Goal: Navigation & Orientation: Find specific page/section

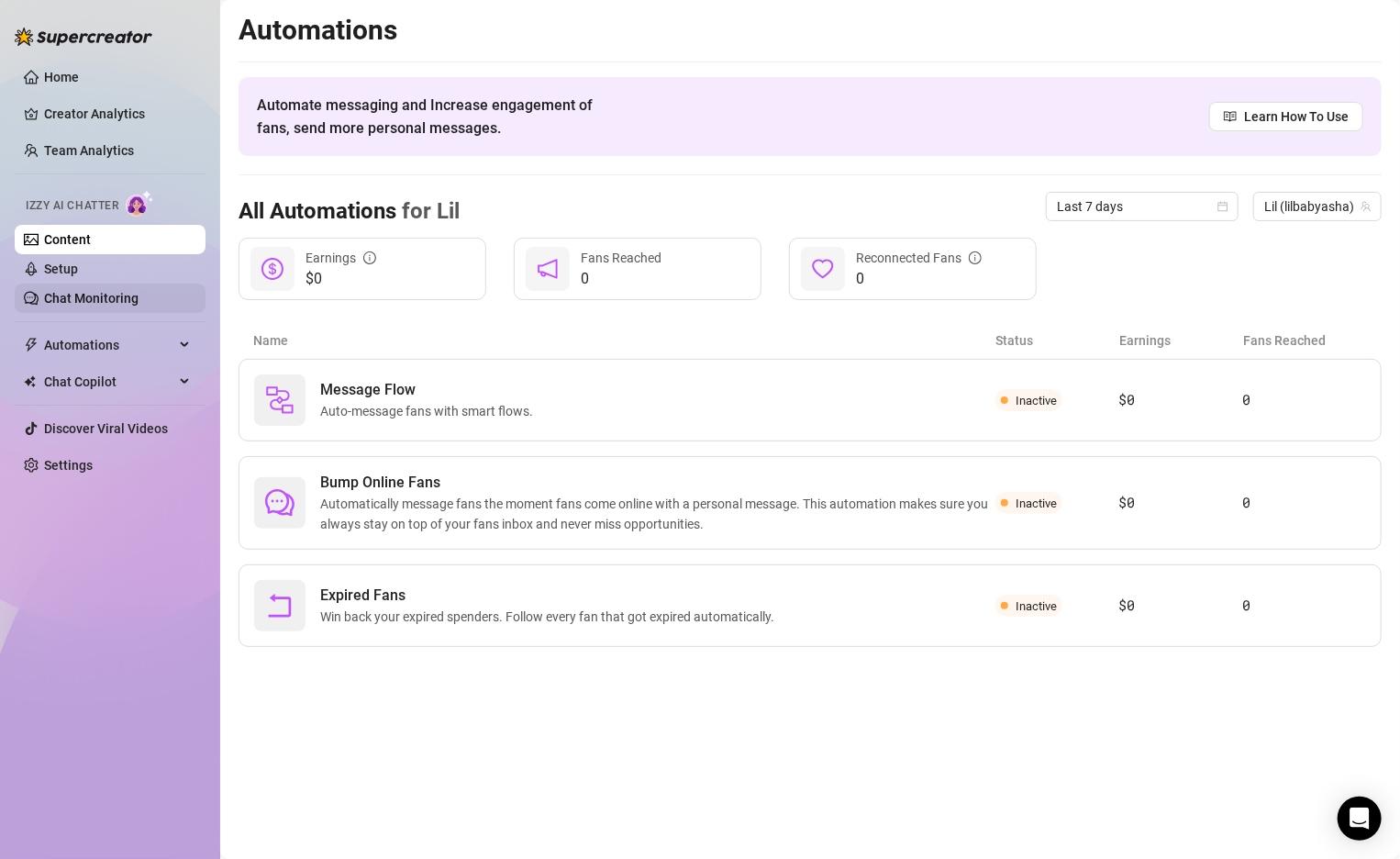
click at [131, 291] on link "Chat Monitoring" at bounding box center [91, 297] width 95 height 15
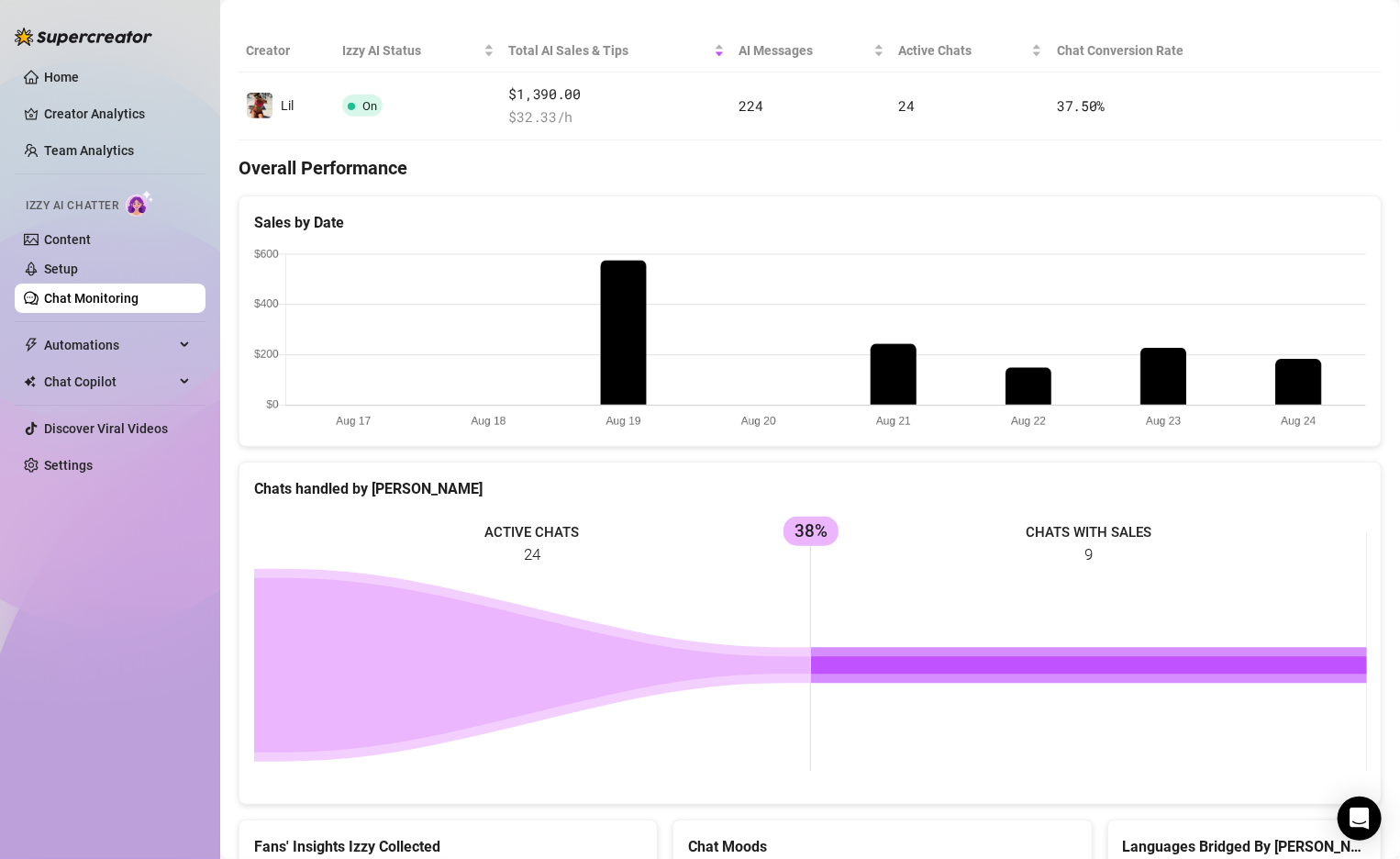
scroll to position [276, 0]
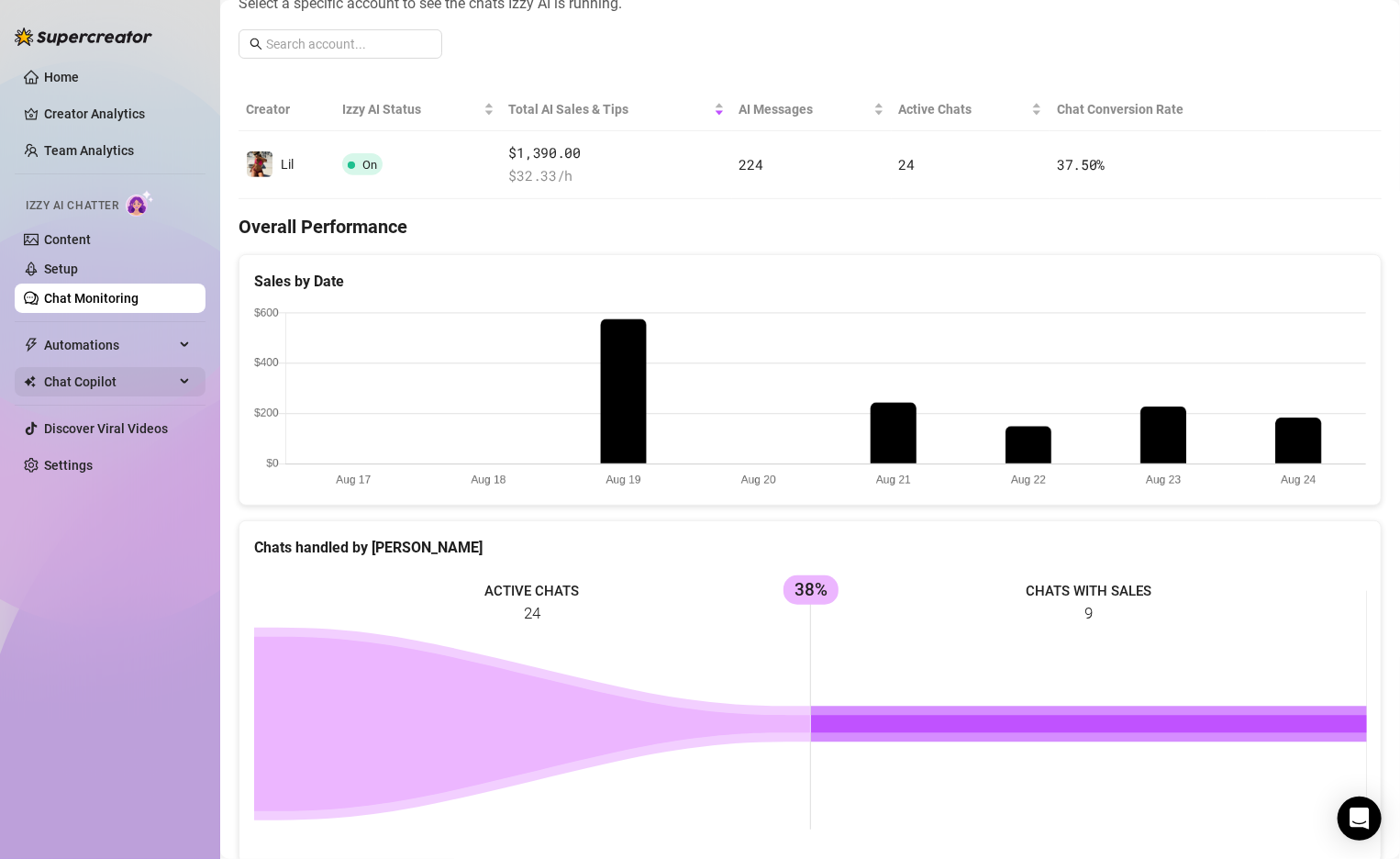
click at [160, 378] on span "Chat Copilot" at bounding box center [109, 382] width 130 height 29
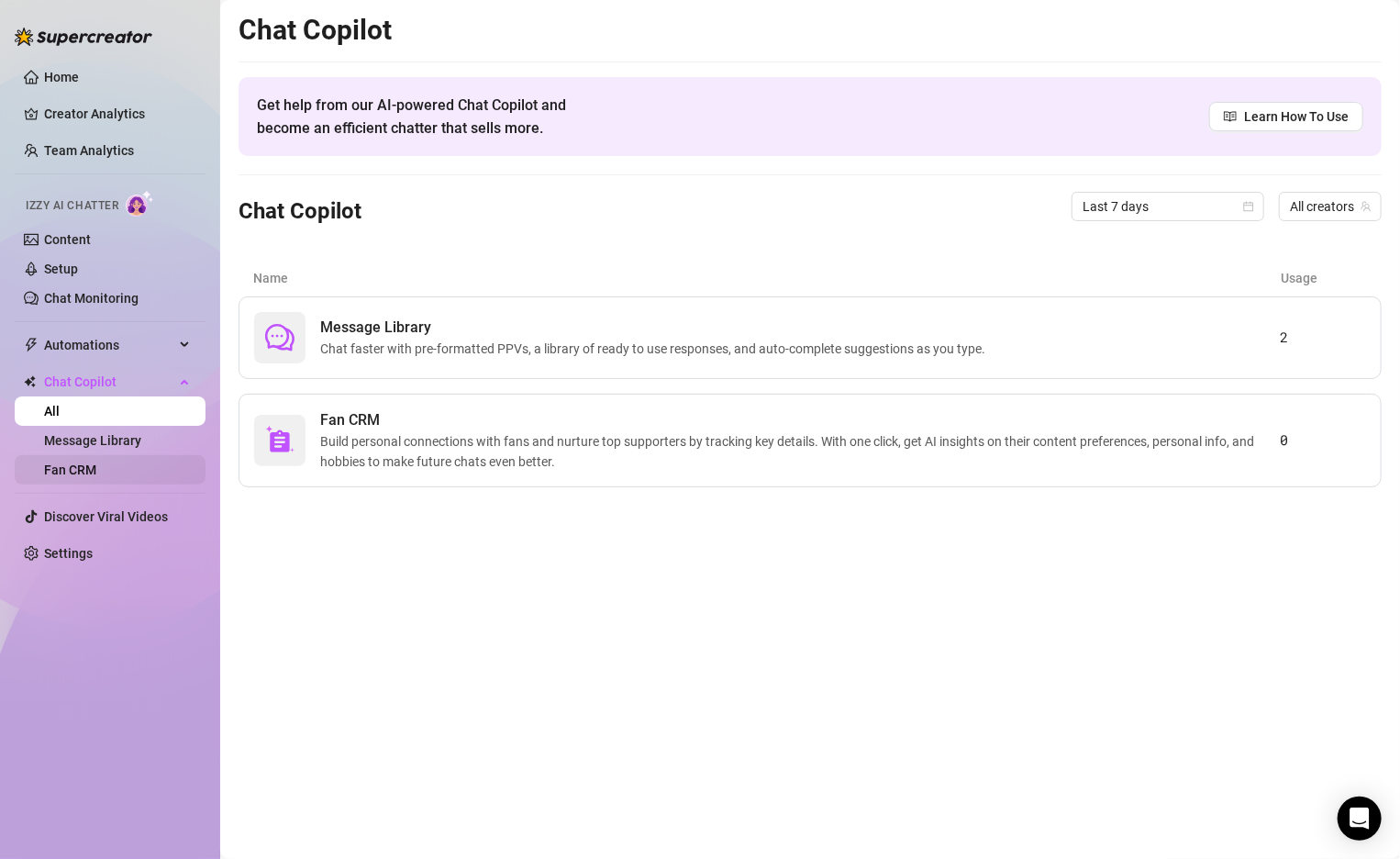
click at [96, 462] on link "Fan CRM" at bounding box center [70, 469] width 52 height 15
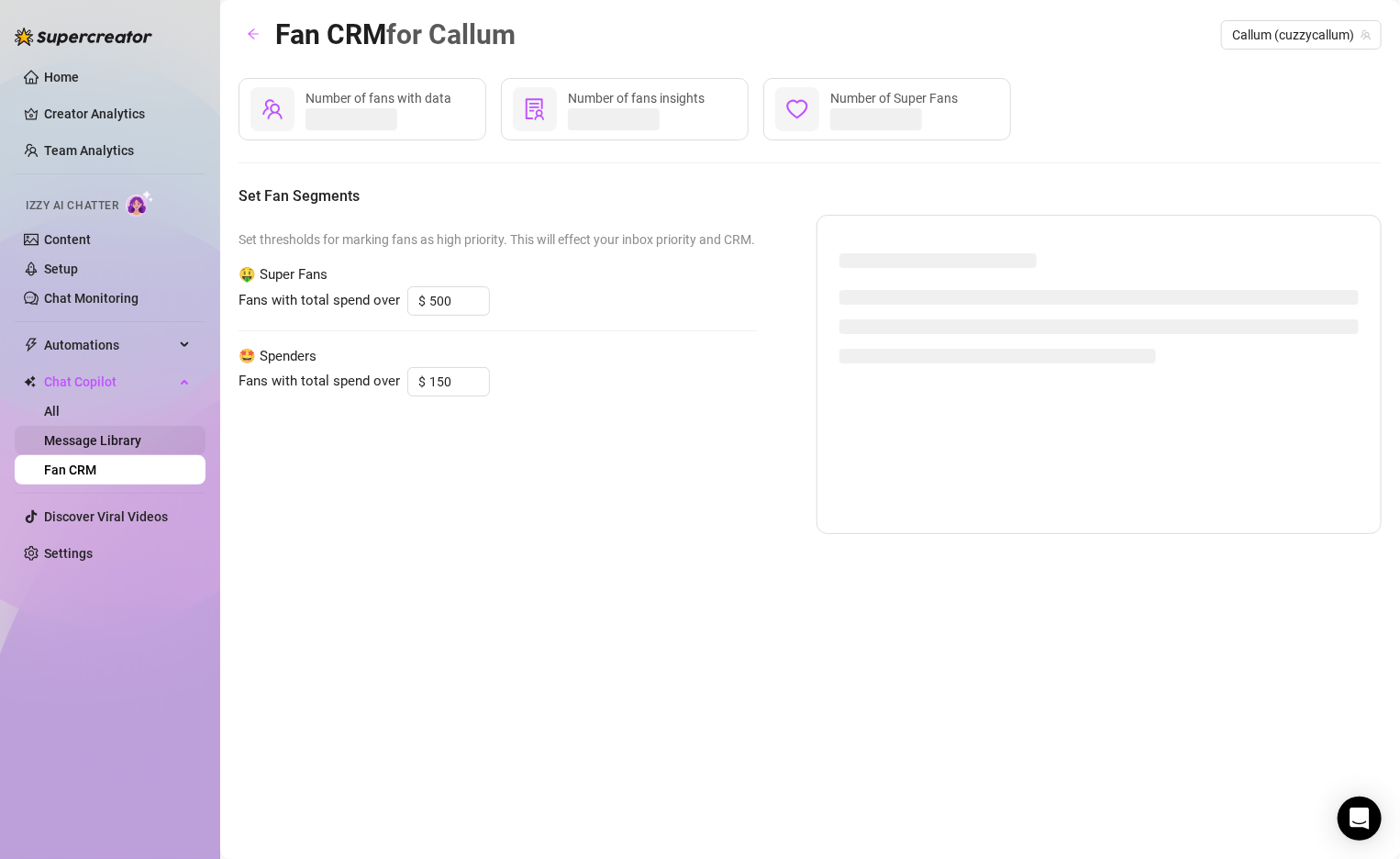
click at [123, 447] on link "Message Library" at bounding box center [92, 440] width 97 height 15
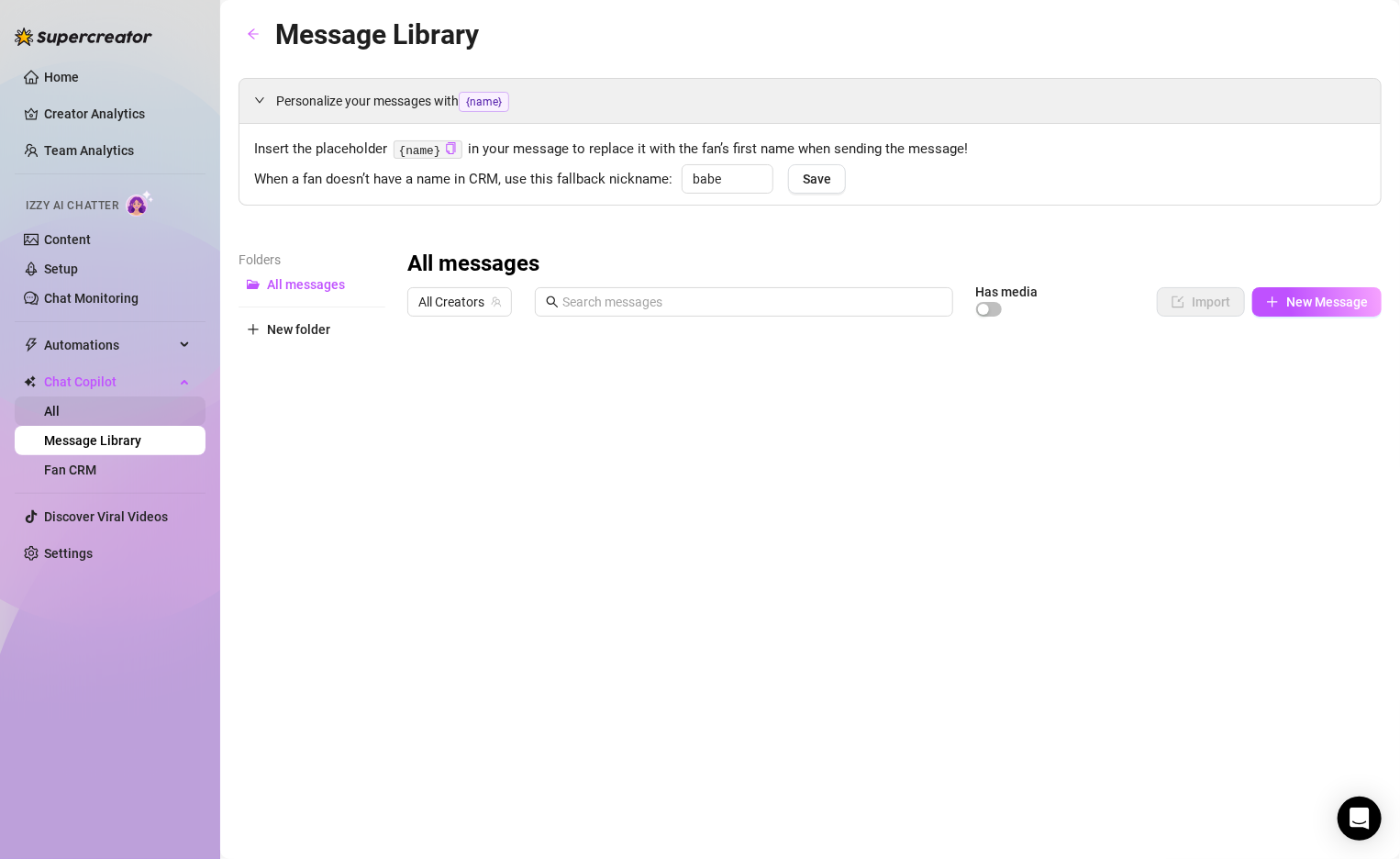
click at [60, 413] on link "All" at bounding box center [51, 411] width 16 height 15
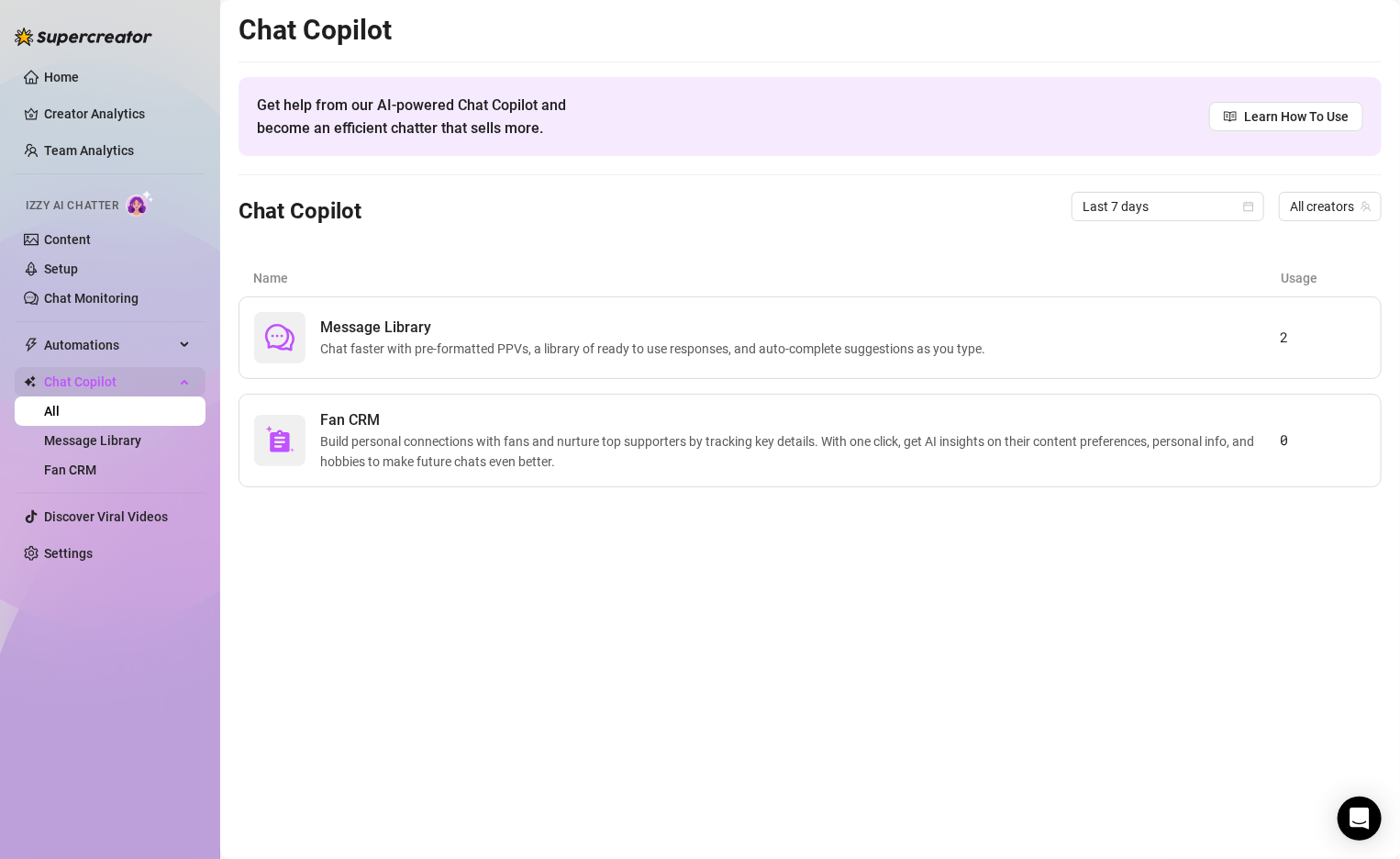
click at [89, 386] on span "Chat Copilot" at bounding box center [109, 382] width 130 height 29
click at [90, 385] on span "Chat Copilot" at bounding box center [109, 382] width 130 height 29
